Goal: Transaction & Acquisition: Download file/media

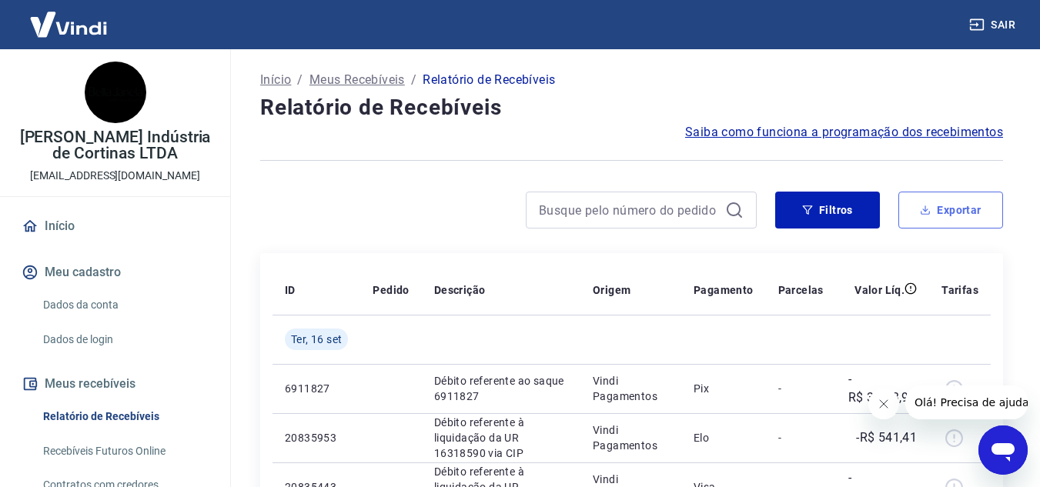
click at [940, 217] on button "Exportar" at bounding box center [950, 210] width 105 height 37
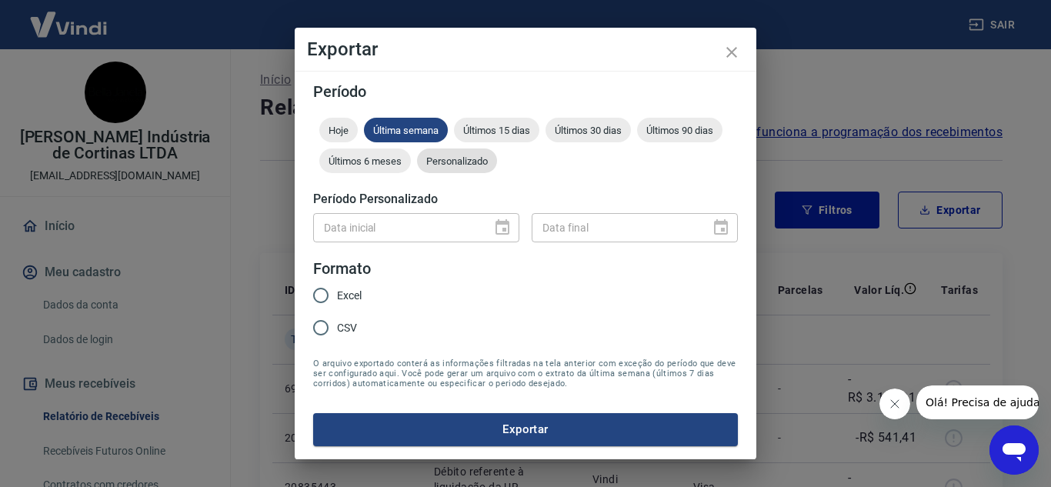
click at [458, 158] on span "Personalizado" at bounding box center [457, 161] width 80 height 12
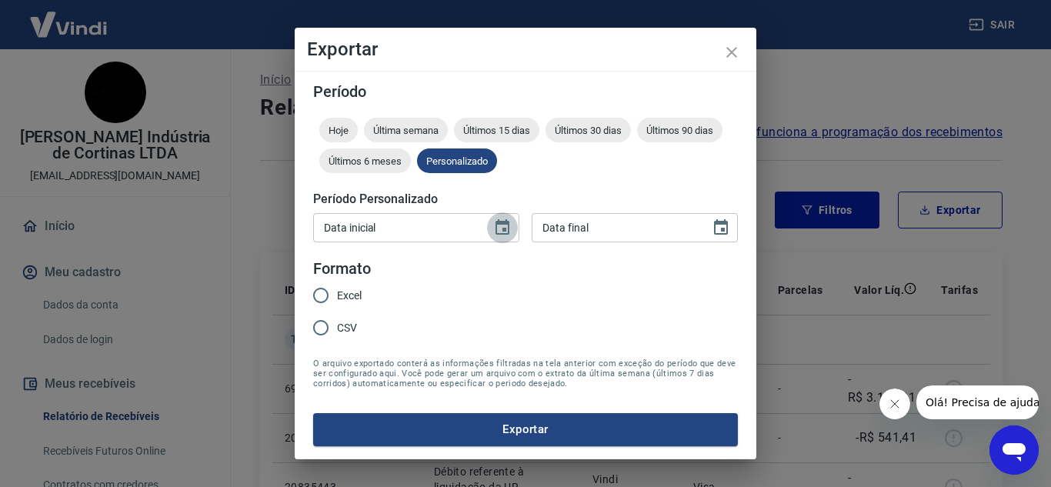
click at [503, 233] on icon "Choose date" at bounding box center [503, 226] width 14 height 15
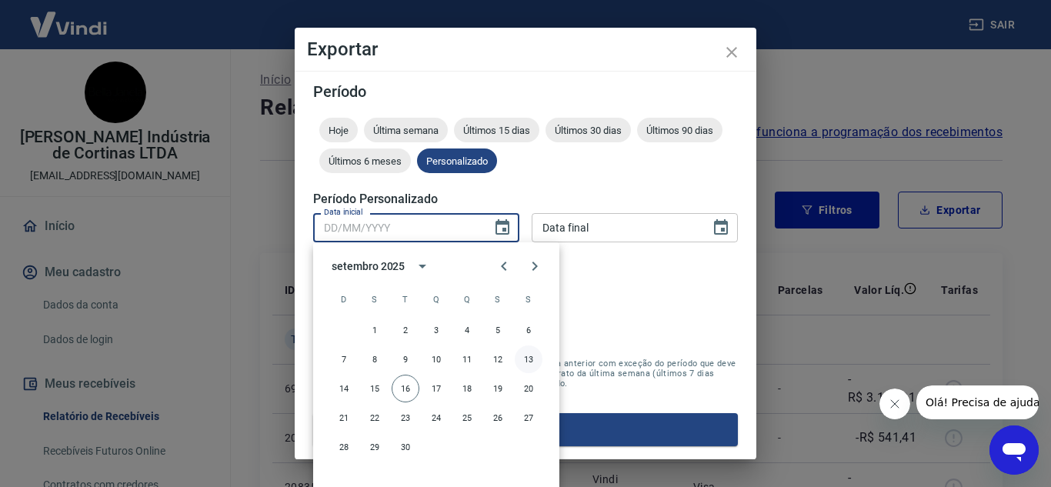
click at [530, 363] on button "13" at bounding box center [529, 360] width 28 height 28
type input "13/09/2025"
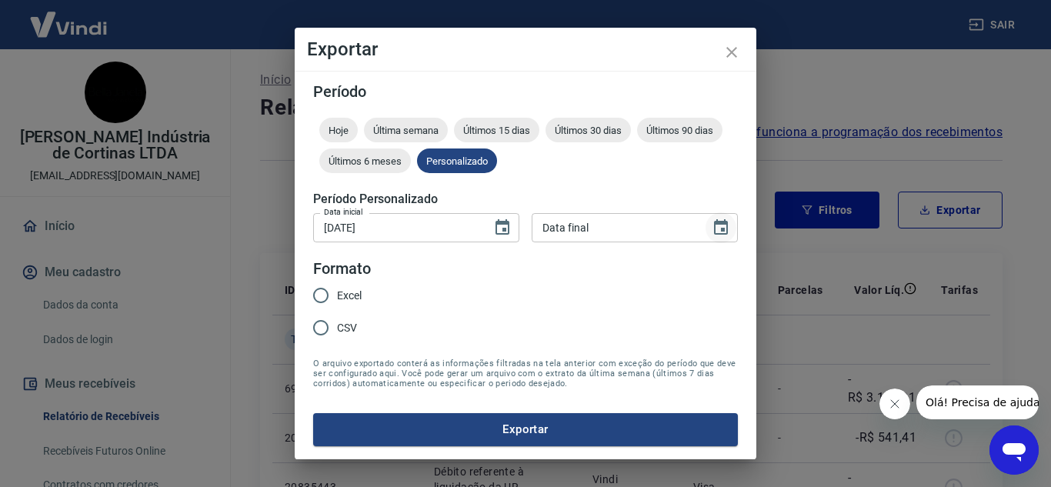
click at [716, 228] on icon "Choose date" at bounding box center [721, 226] width 14 height 15
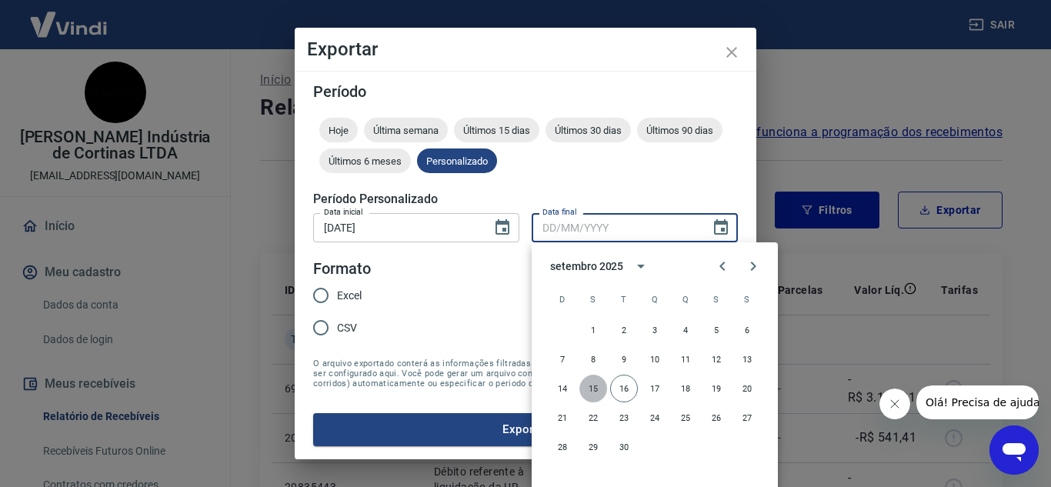
click at [599, 394] on button "15" at bounding box center [594, 389] width 28 height 28
type input "15/09/2025"
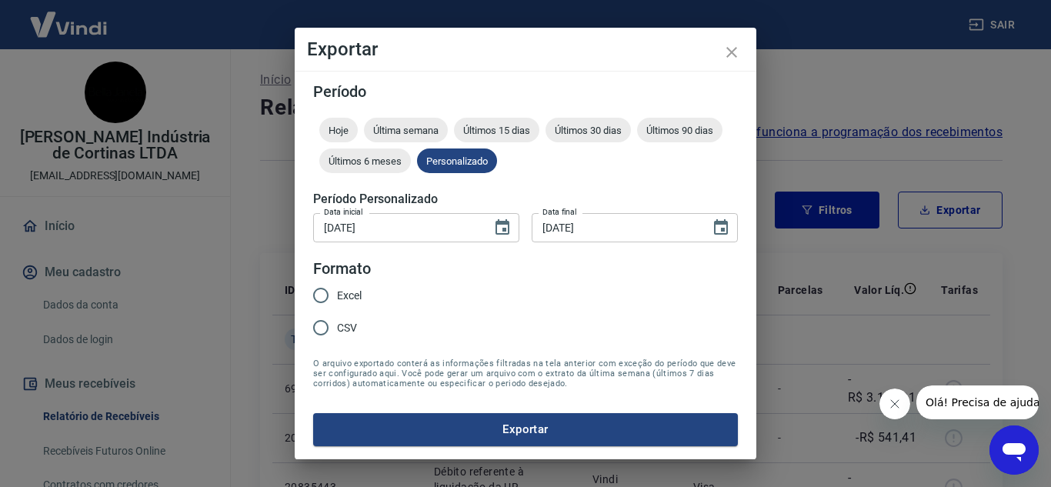
click at [339, 292] on span "Excel" at bounding box center [349, 296] width 25 height 16
click at [337, 292] on input "Excel" at bounding box center [321, 295] width 32 height 32
radio input "true"
click at [412, 426] on button "Exportar" at bounding box center [525, 429] width 425 height 32
